Goal: Information Seeking & Learning: Learn about a topic

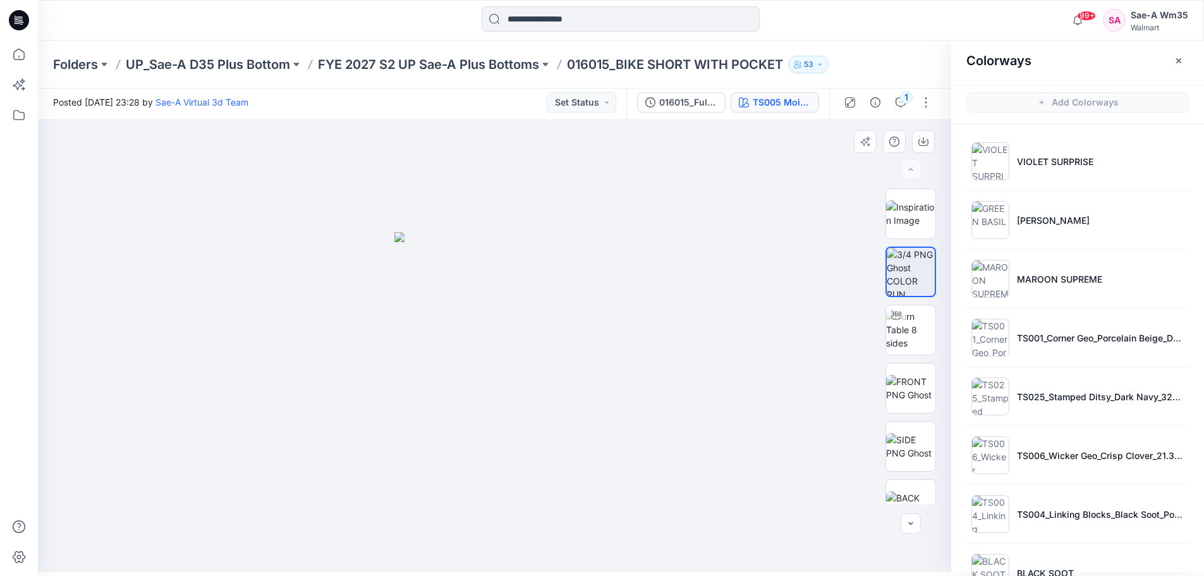
scroll to position [161, 0]
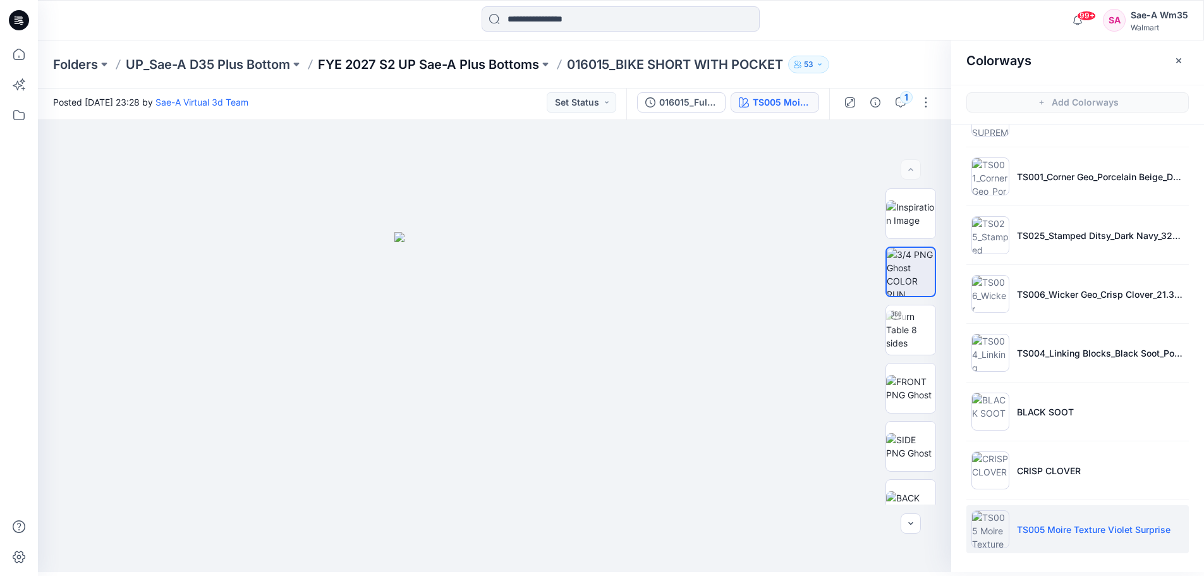
click at [381, 61] on p "FYE 2027 S2 UP Sae-A Plus Bottoms" at bounding box center [428, 65] width 221 height 18
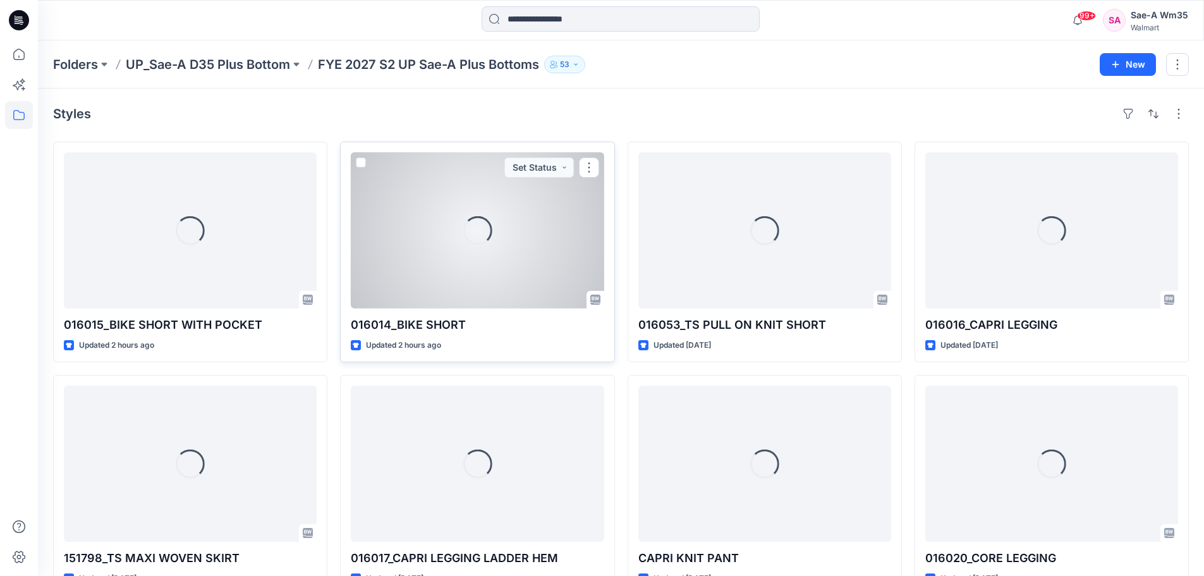
click at [438, 273] on div "Loading..." at bounding box center [477, 230] width 253 height 156
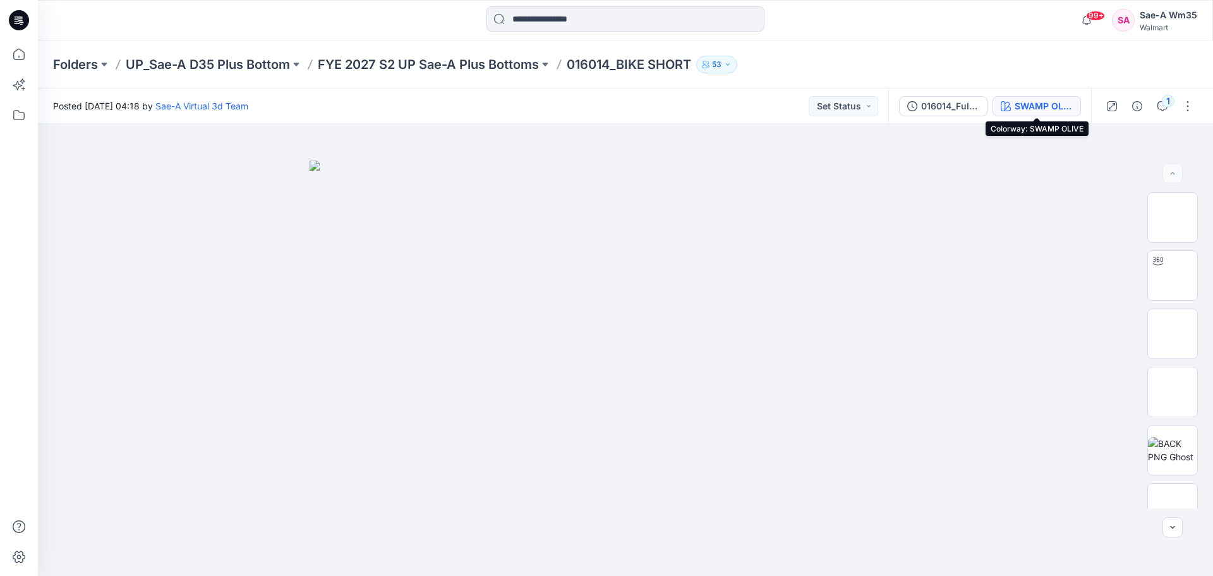
click at [1029, 106] on div "SWAMP OLIVE" at bounding box center [1044, 106] width 58 height 14
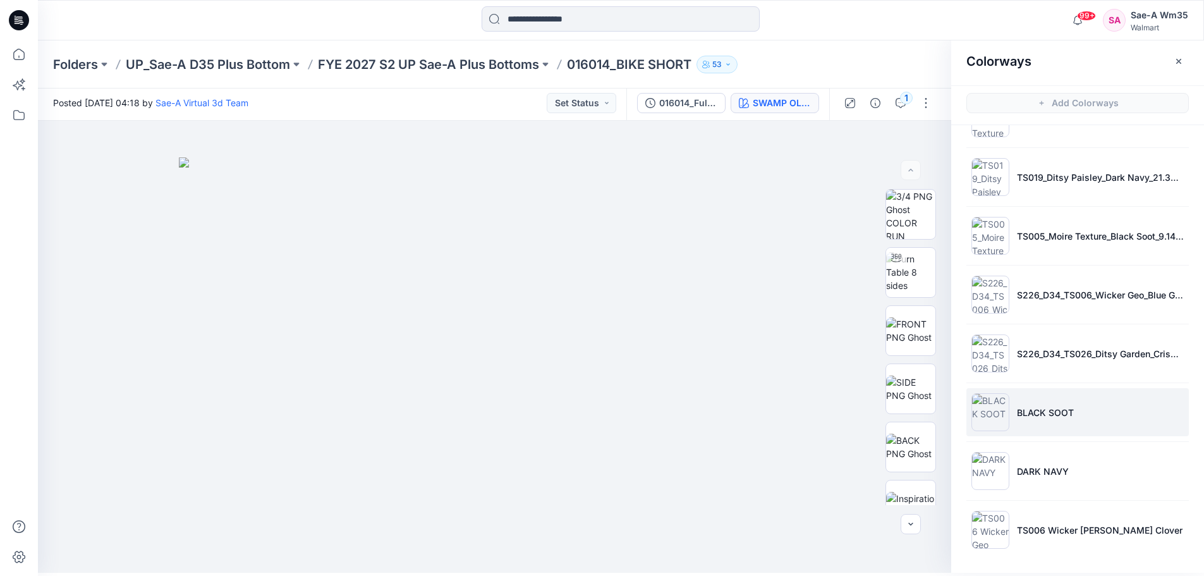
scroll to position [4, 0]
click at [1042, 413] on p "BLACK SOOT" at bounding box center [1045, 411] width 57 height 13
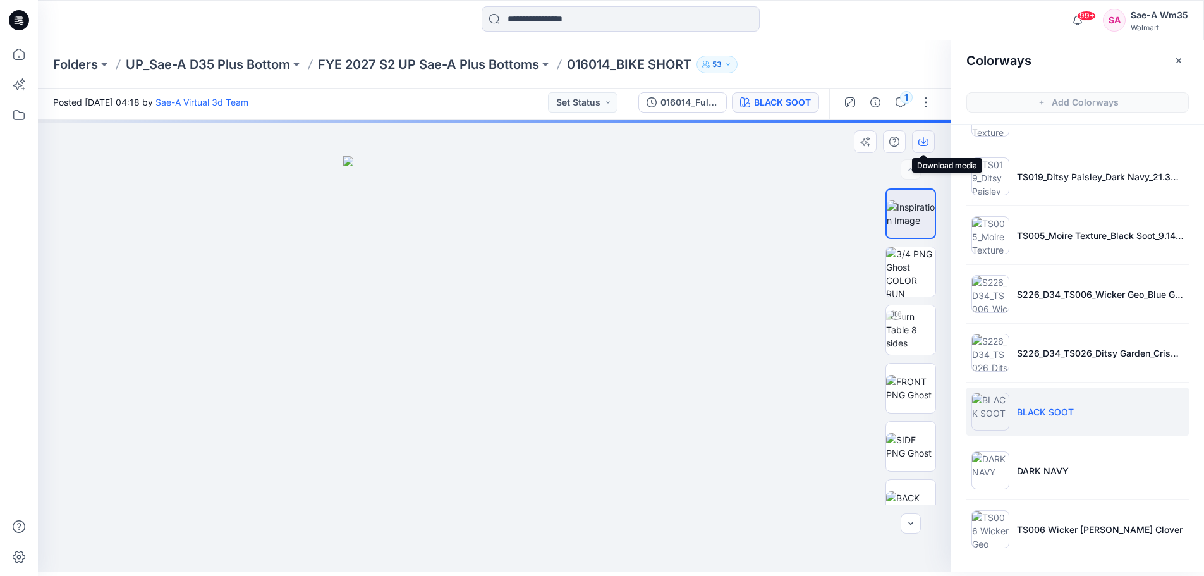
click at [926, 145] on icon "button" at bounding box center [923, 141] width 10 height 10
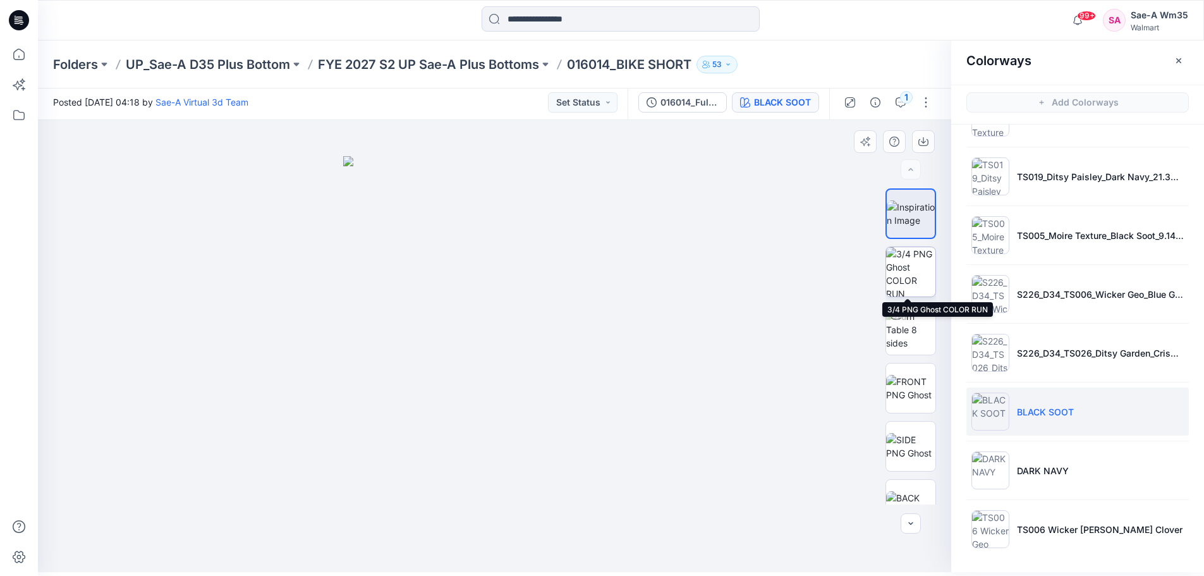
click at [910, 271] on img at bounding box center [910, 271] width 49 height 49
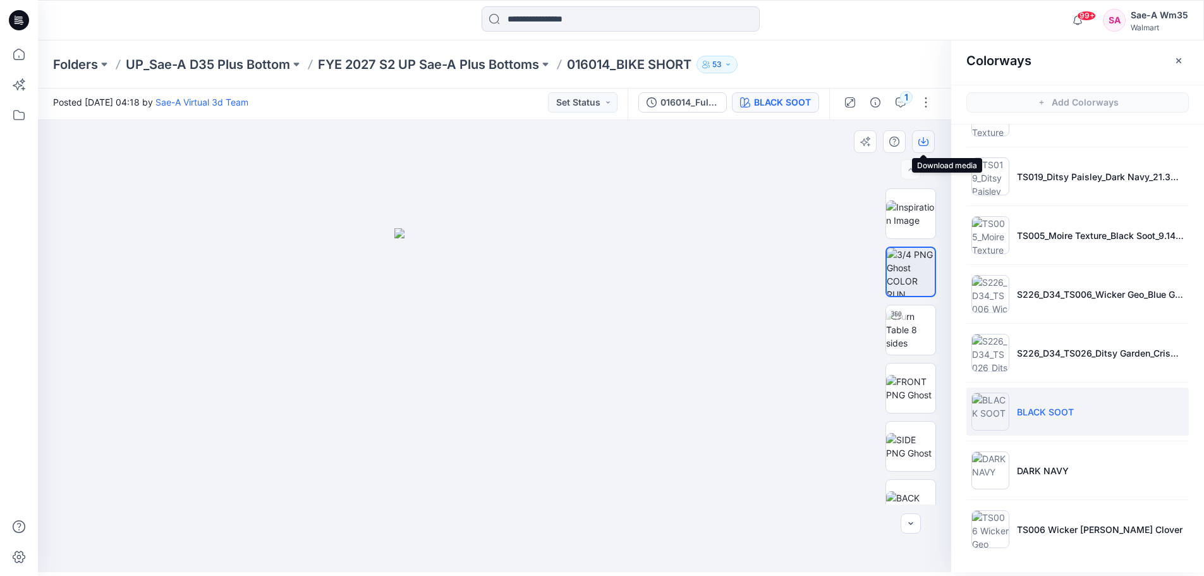
click at [920, 139] on icon "button" at bounding box center [923, 142] width 10 height 7
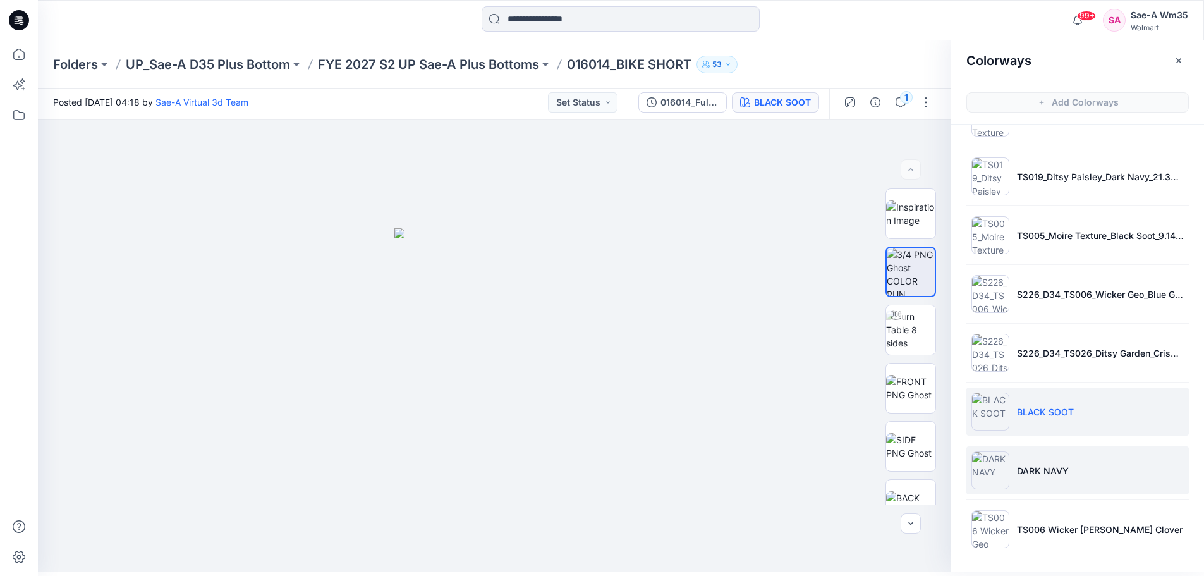
drag, startPoint x: 1052, startPoint y: 467, endPoint x: 1036, endPoint y: 469, distance: 16.6
click at [1052, 467] on p "DARK NAVY" at bounding box center [1043, 470] width 52 height 13
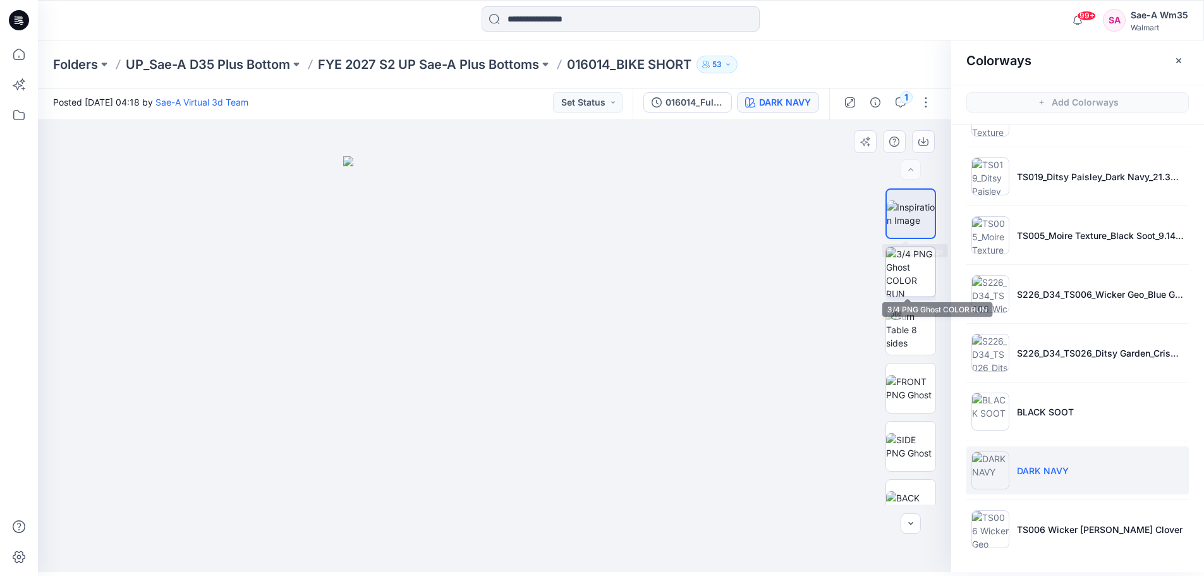
click at [909, 272] on img at bounding box center [910, 271] width 49 height 49
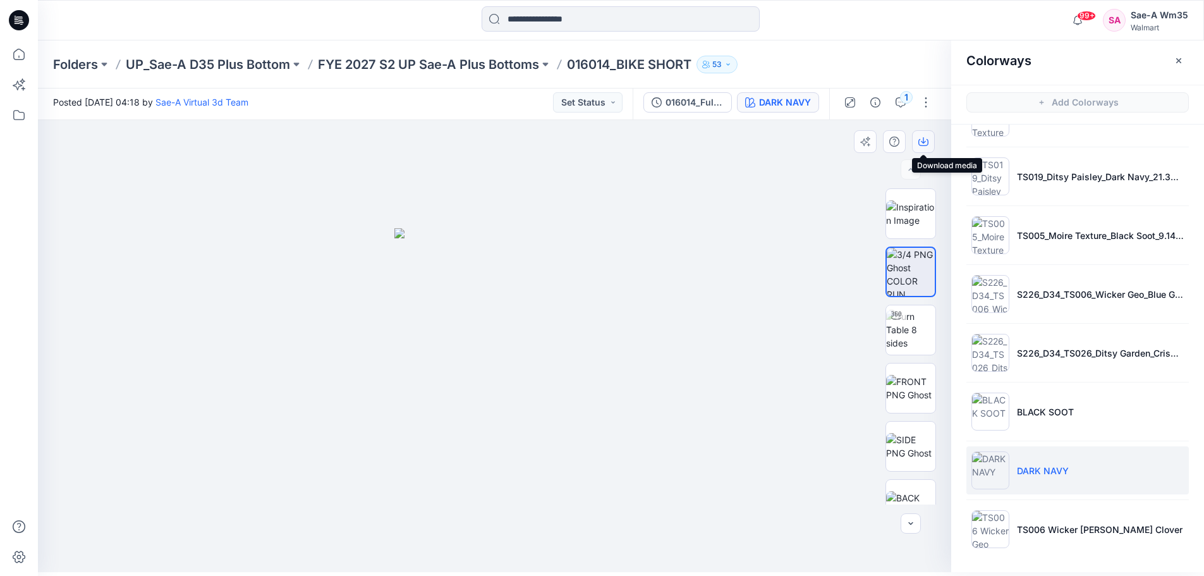
click at [921, 142] on icon "button" at bounding box center [923, 141] width 10 height 10
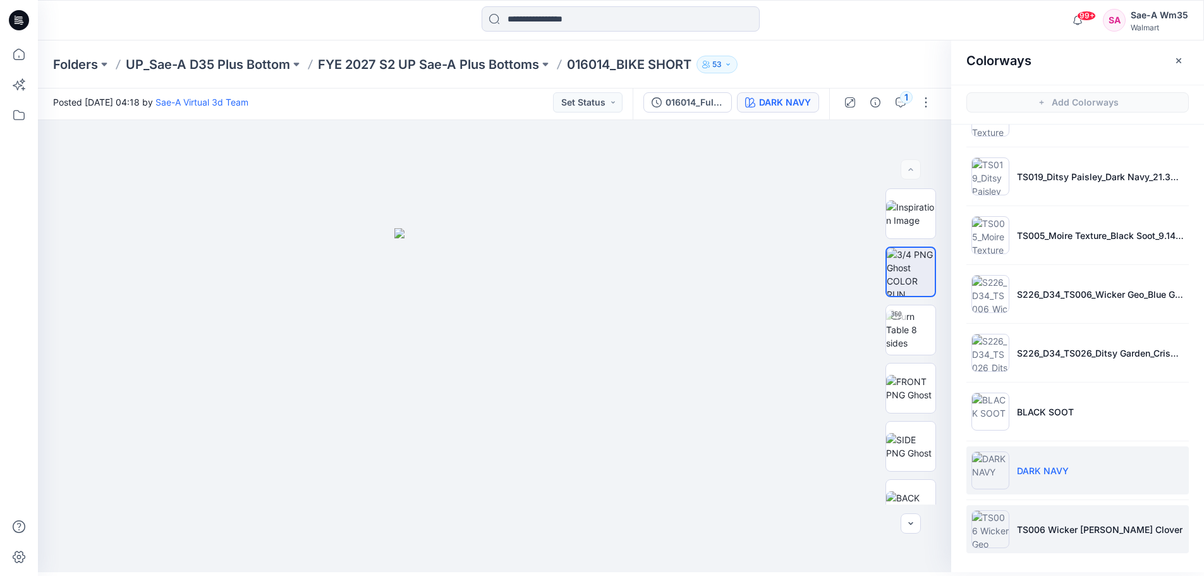
drag, startPoint x: 1073, startPoint y: 531, endPoint x: 1073, endPoint y: 523, distance: 8.2
click at [1073, 531] on p "TS006 Wicker [PERSON_NAME] Clover" at bounding box center [1100, 529] width 166 height 13
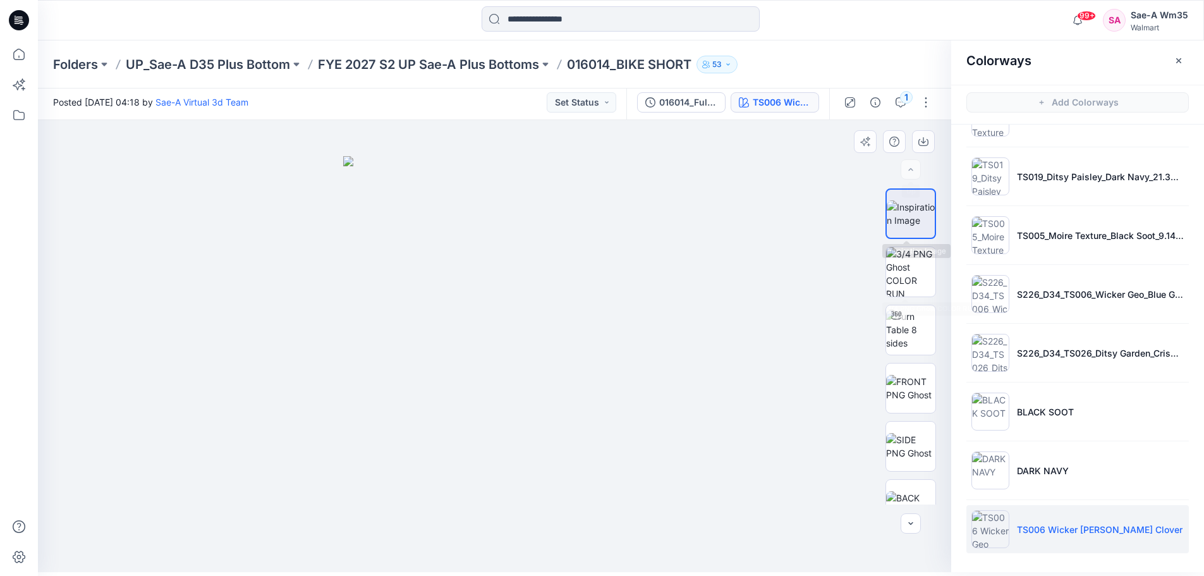
drag, startPoint x: 900, startPoint y: 264, endPoint x: 916, endPoint y: 212, distance: 54.8
click at [901, 264] on img at bounding box center [910, 271] width 49 height 49
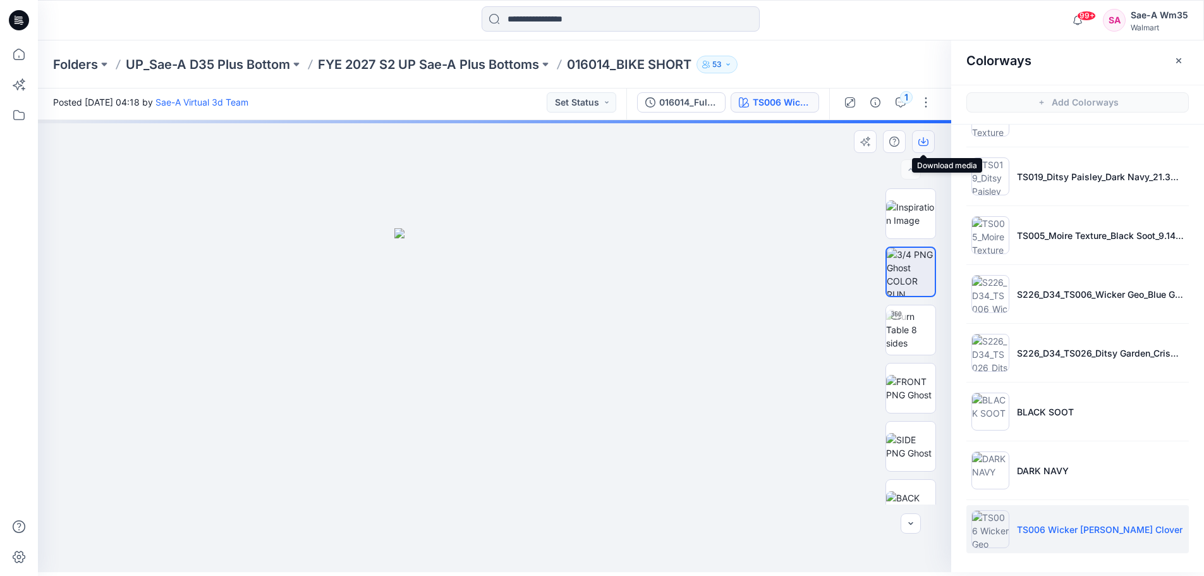
click at [922, 144] on icon "button" at bounding box center [923, 141] width 10 height 10
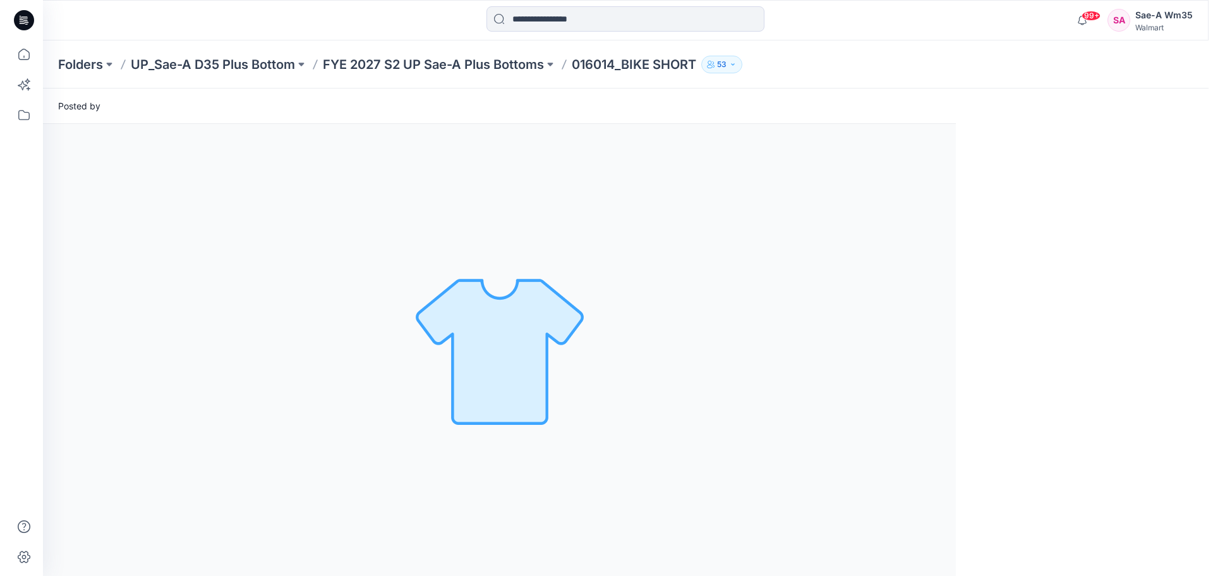
scroll to position [0, 0]
